Goal: Transaction & Acquisition: Purchase product/service

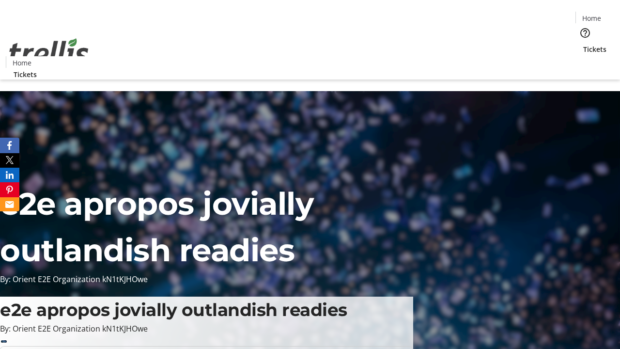
click at [583, 44] on span "Tickets" at bounding box center [594, 49] width 23 height 10
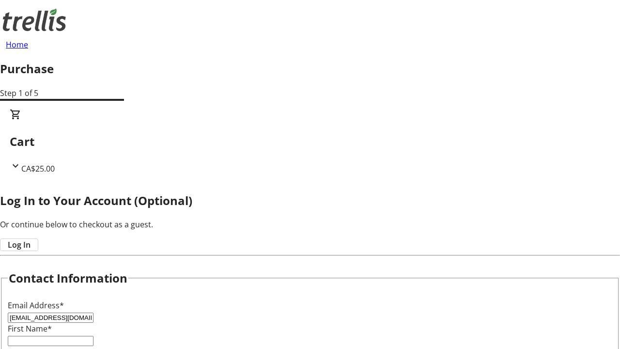
type input "[EMAIL_ADDRESS][DOMAIN_NAME]"
type input "[PERSON_NAME]"
